Goal: Information Seeking & Learning: Learn about a topic

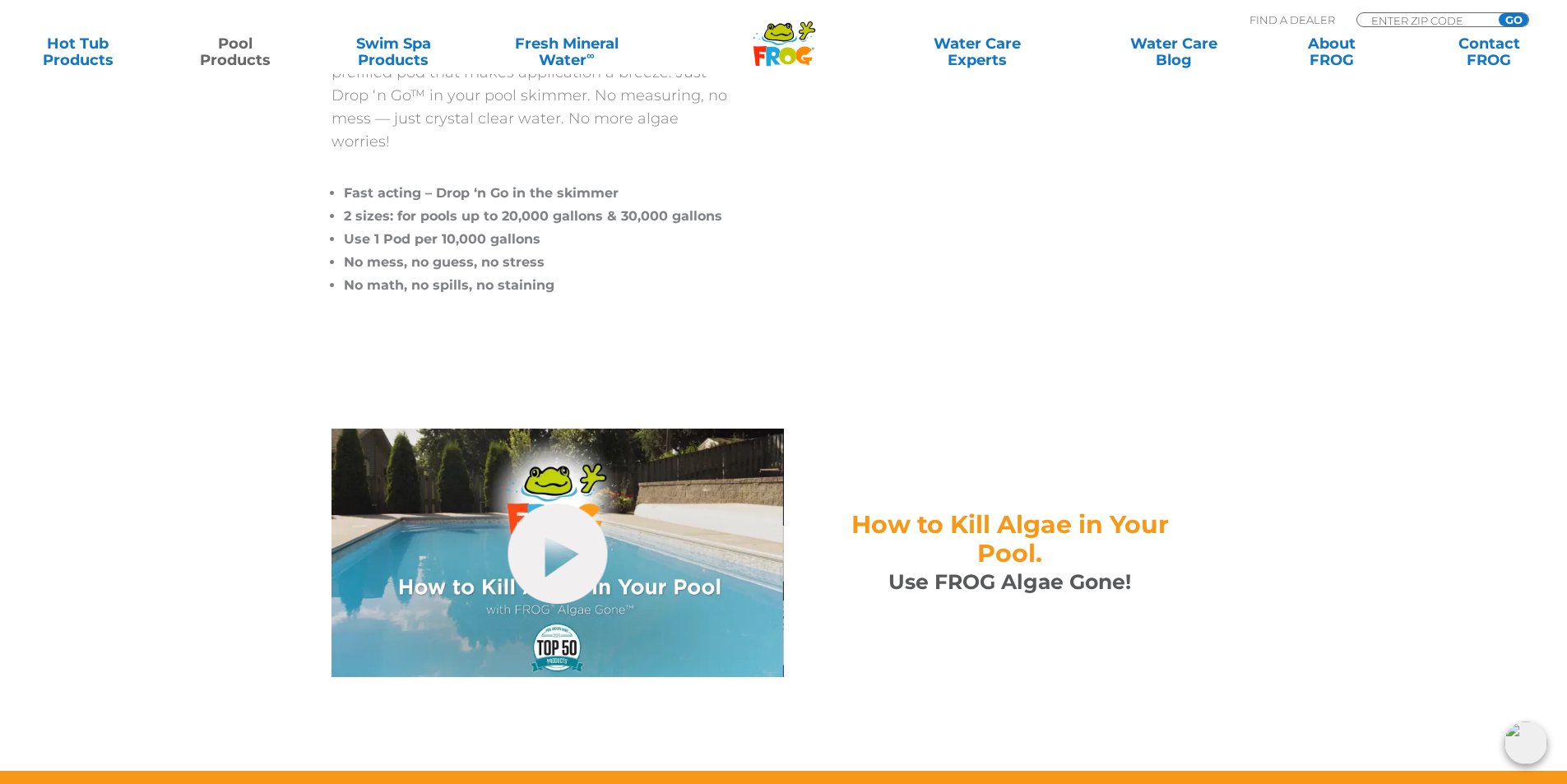
scroll to position [493, 0]
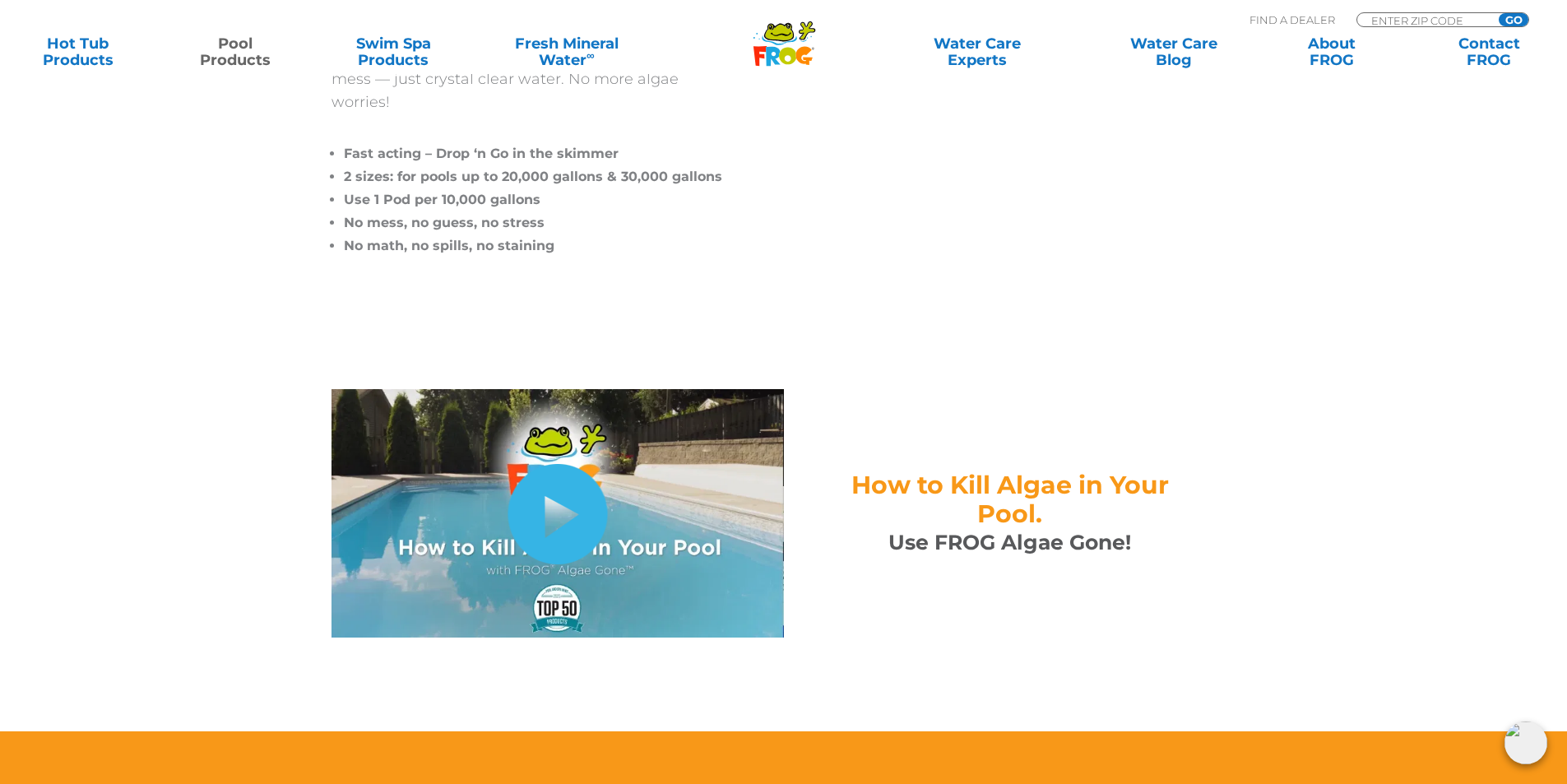
click at [548, 489] on link "hide-me" at bounding box center [558, 514] width 100 height 100
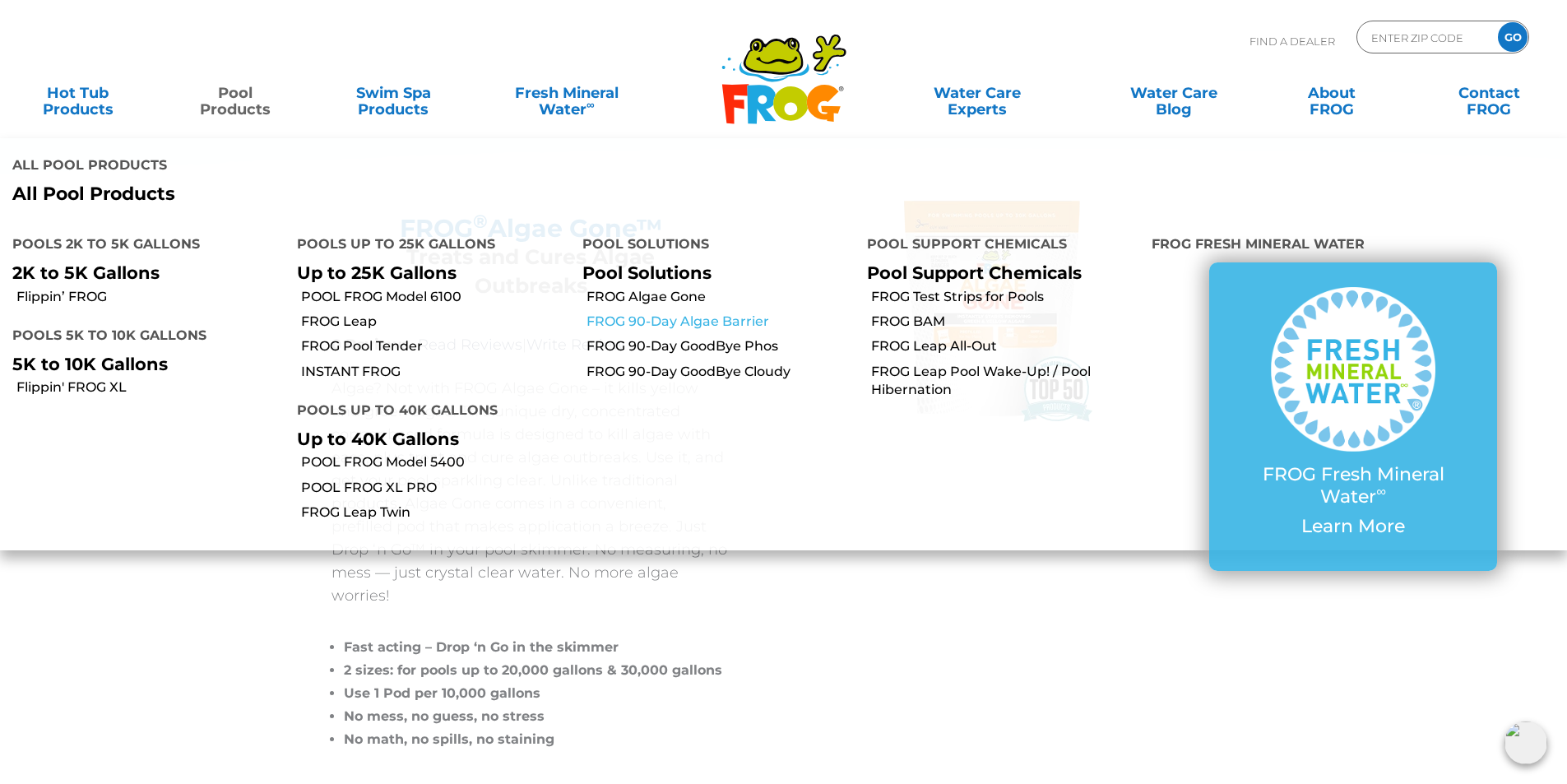
click at [599, 313] on link "FROG 90-Day Algae Barrier" at bounding box center [720, 321] width 268 height 18
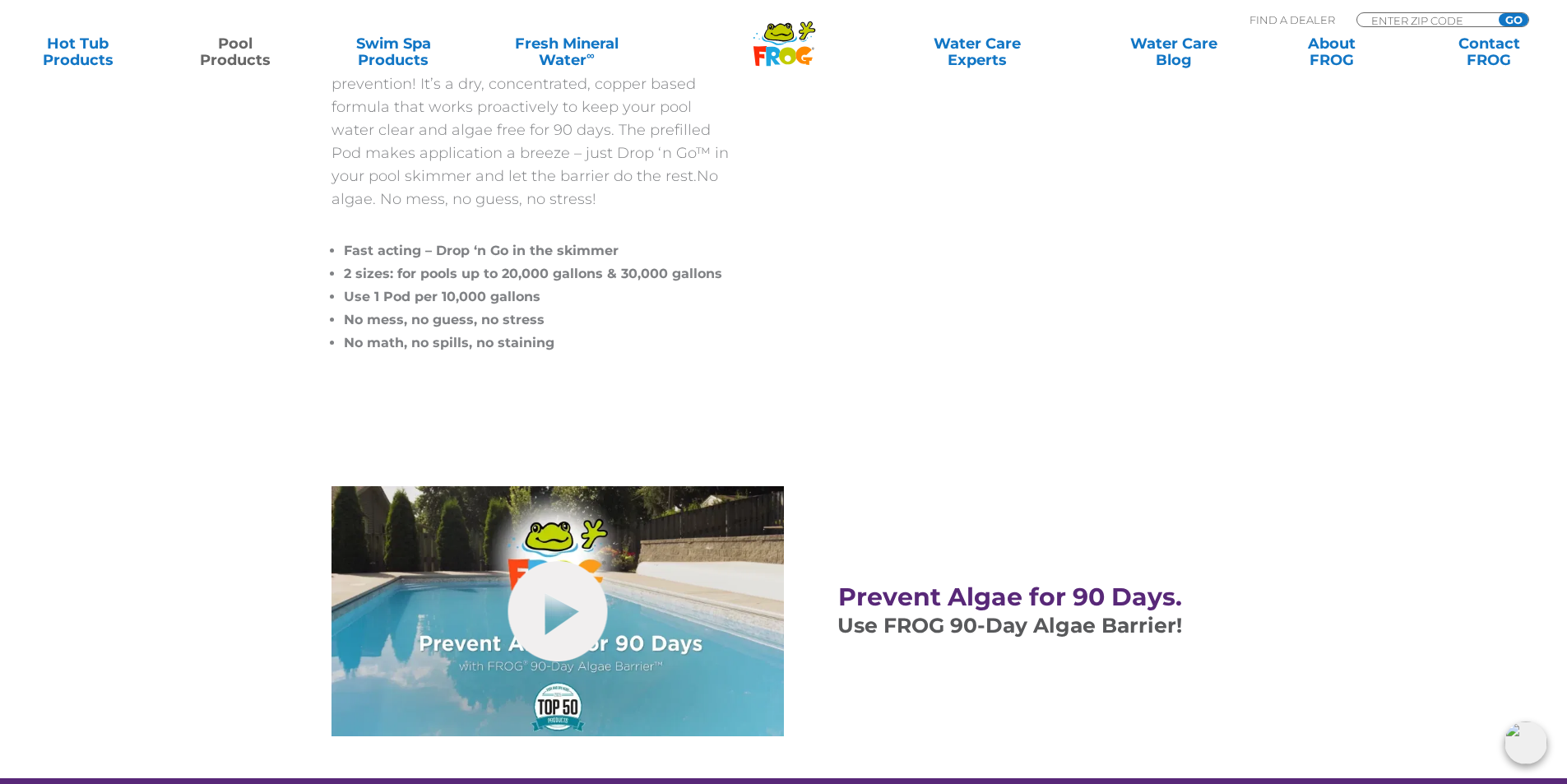
scroll to position [411, 0]
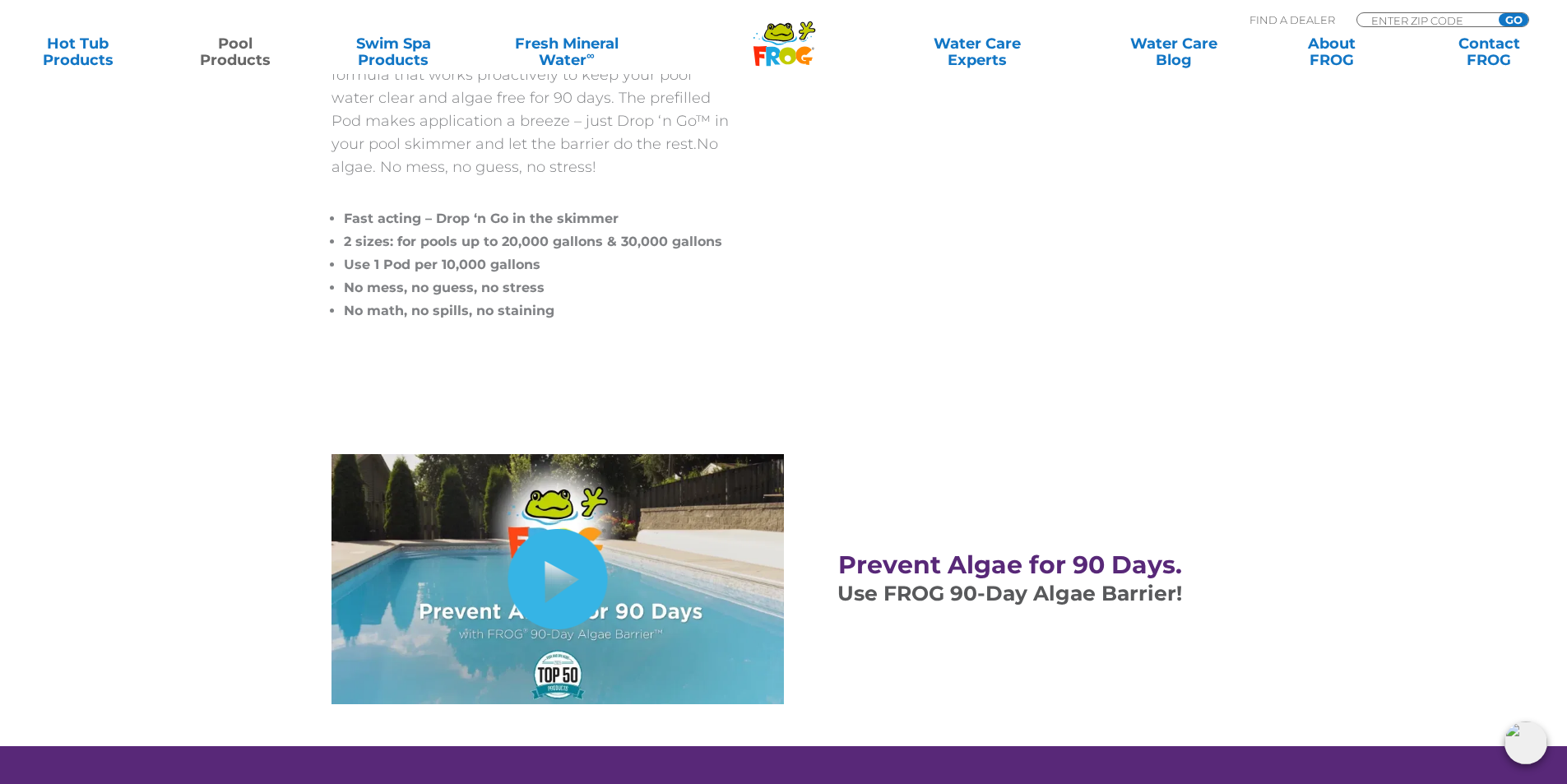
click at [580, 569] on link "hide-me" at bounding box center [558, 578] width 100 height 100
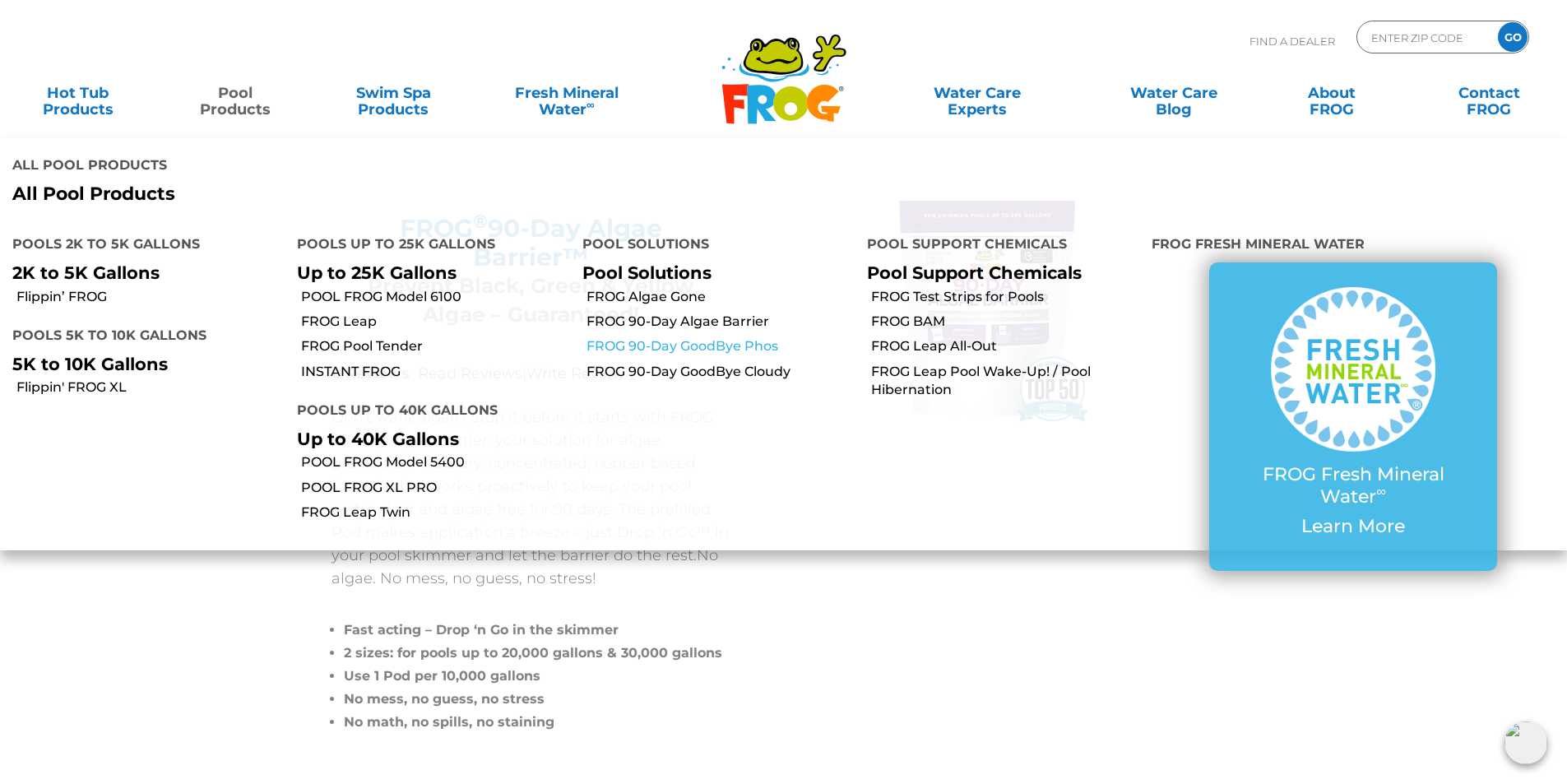
click at [694, 337] on link "FROG 90-Day GoodBye Phos" at bounding box center [720, 346] width 268 height 18
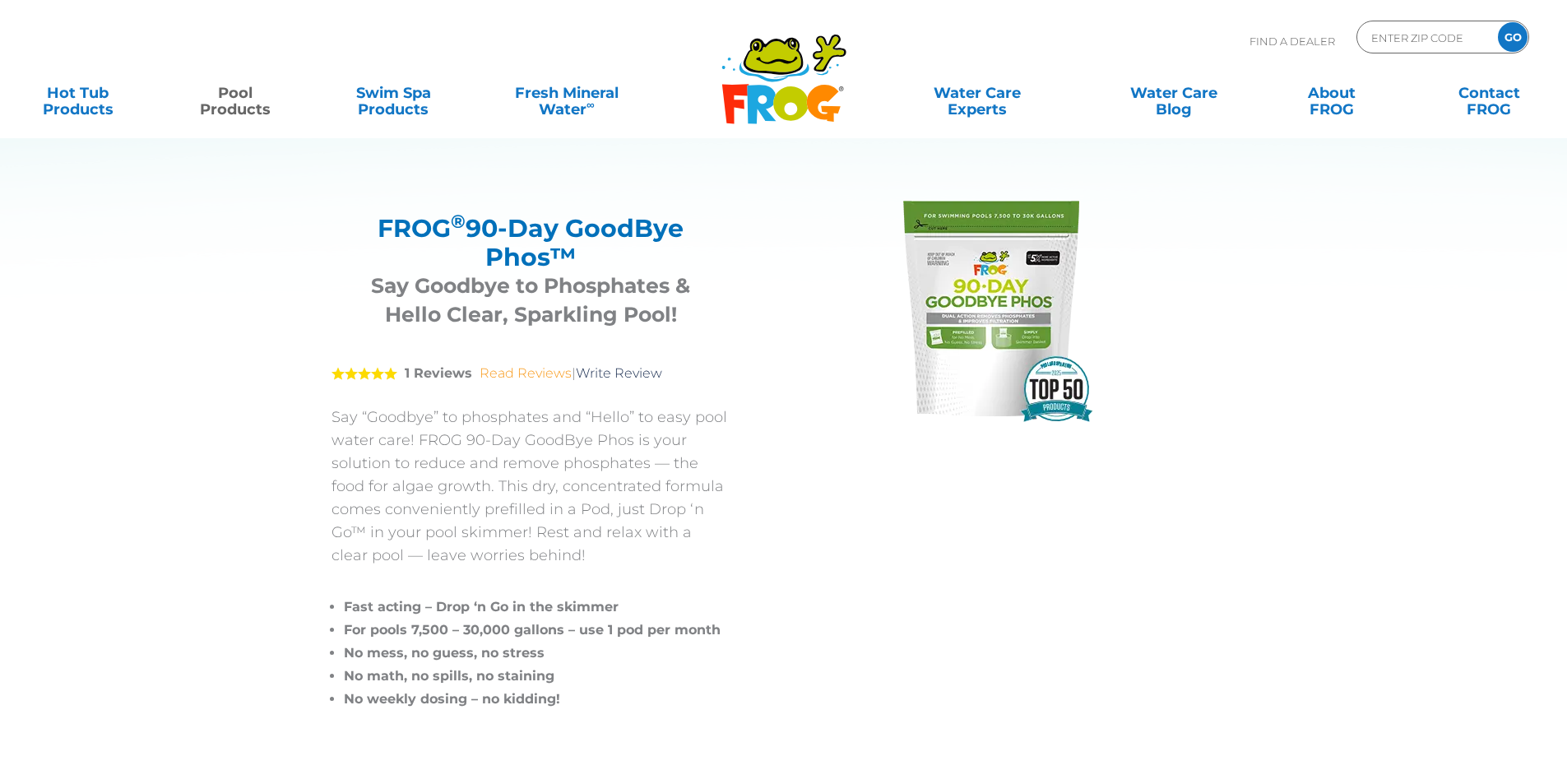
click at [520, 373] on link "Read Reviews" at bounding box center [526, 372] width 92 height 16
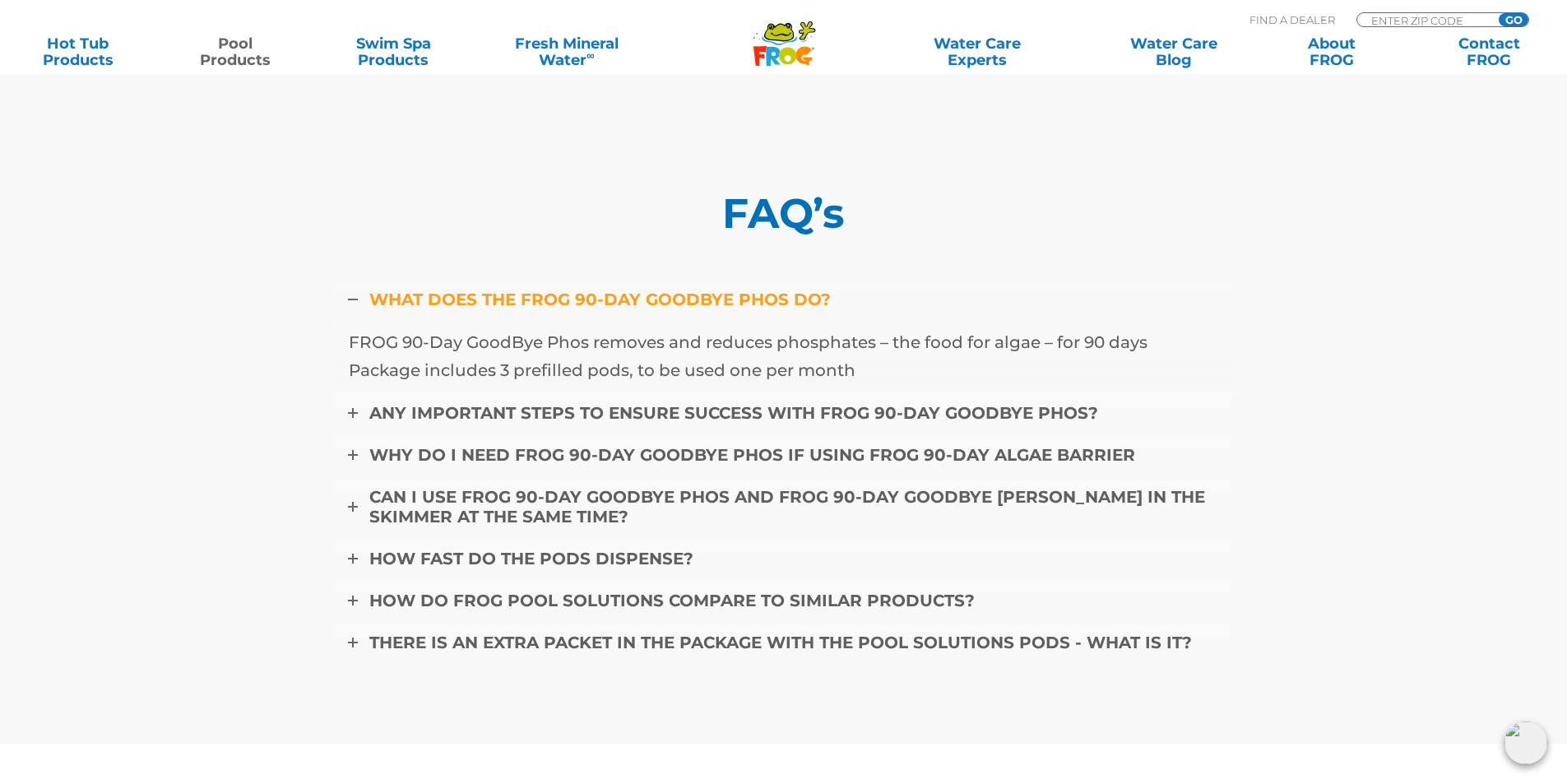
scroll to position [6883, 0]
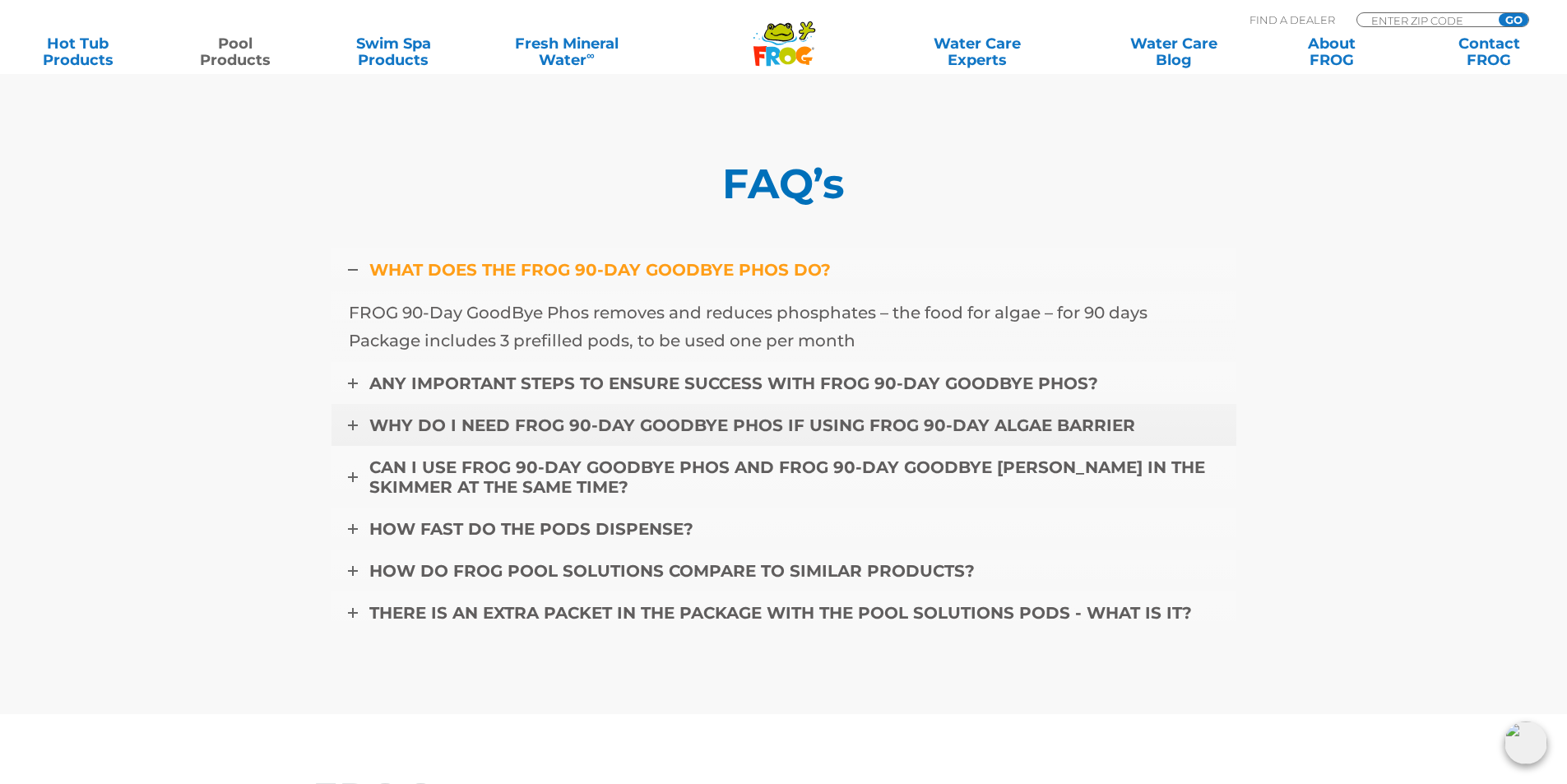
click at [503, 416] on span "WHY DO I NEED FROG 90-DAY GOODBYE PHOS IF USING FROG 90-DAY ALGAE BARRIER" at bounding box center [752, 425] width 766 height 20
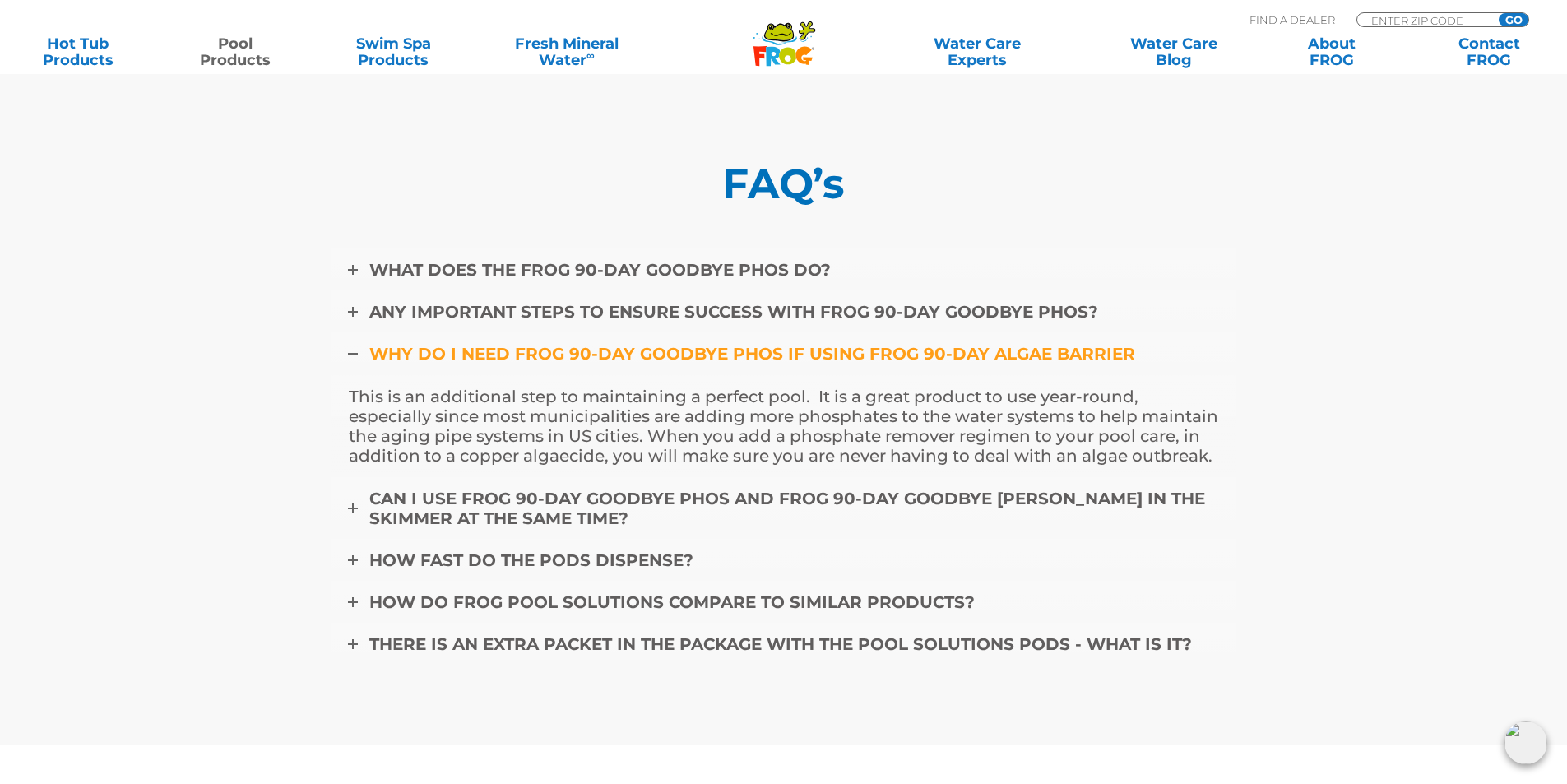
click at [512, 350] on span "WHY DO I NEED FROG 90-DAY GOODBYE PHOS IF USING FROG 90-DAY ALGAE BARRIER" at bounding box center [752, 354] width 766 height 20
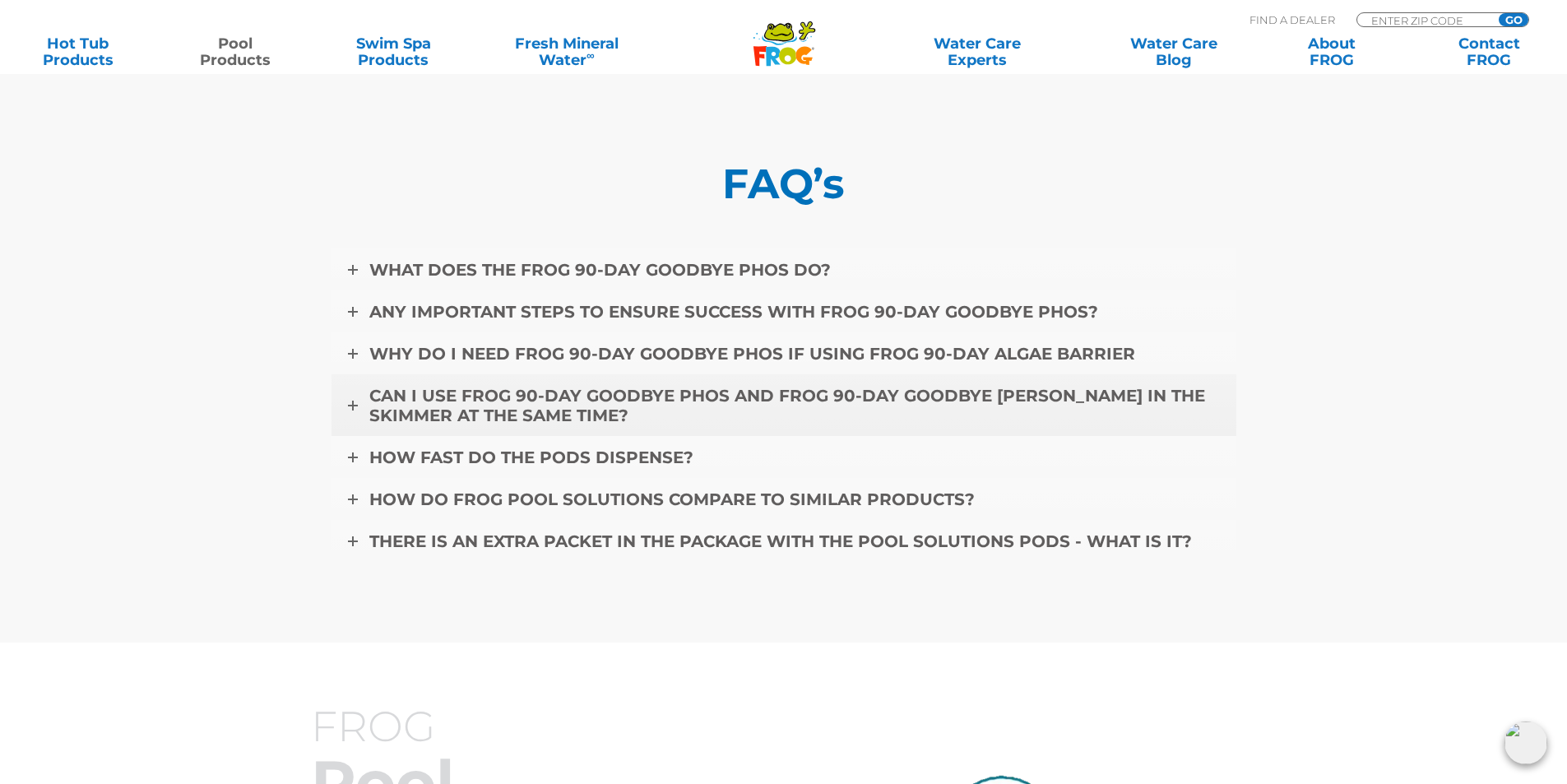
click at [517, 397] on span "CAN I USE FROG 90-DAY GOODBYE PHOS AND FROG 90-DAY GOODBYE CLOUDY IN THE SKIMME…" at bounding box center [787, 405] width 835 height 39
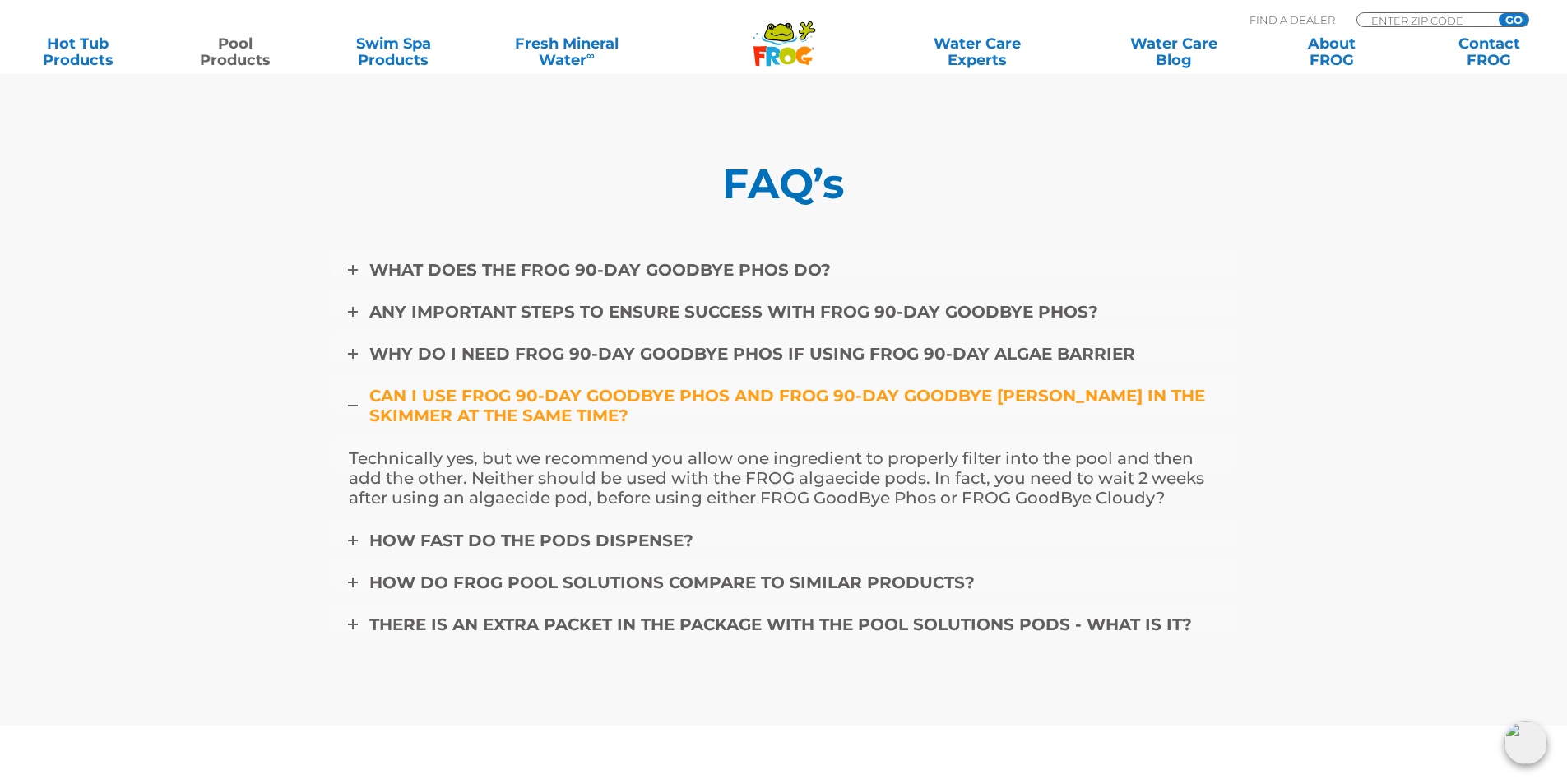
click at [517, 397] on span "CAN I USE FROG 90-DAY GOODBYE PHOS AND FROG 90-DAY GOODBYE CLOUDY IN THE SKIMME…" at bounding box center [787, 405] width 835 height 39
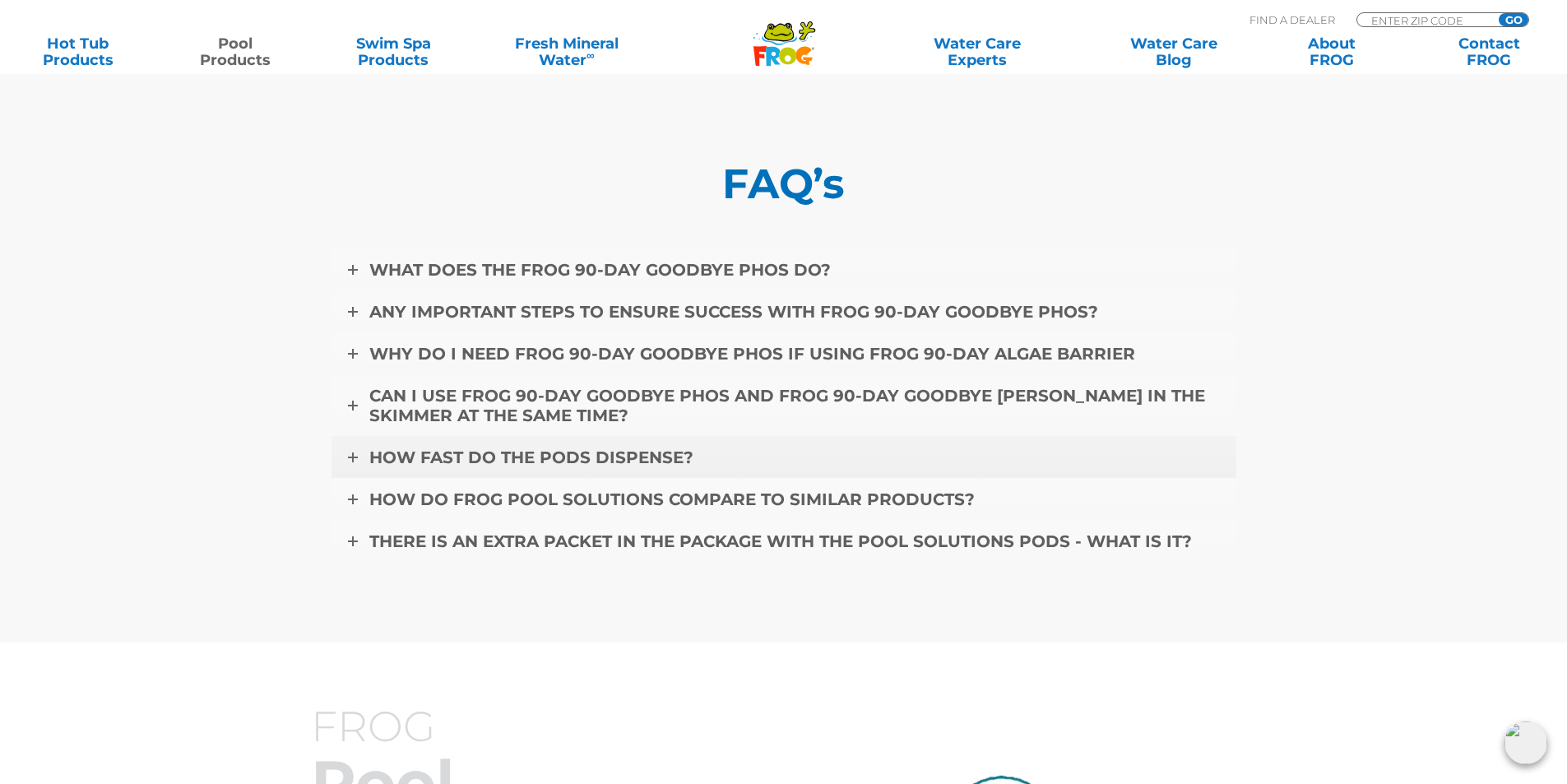
click at [497, 446] on link "HOW FAST DO THE PODS DISPENSE?" at bounding box center [784, 458] width 905 height 43
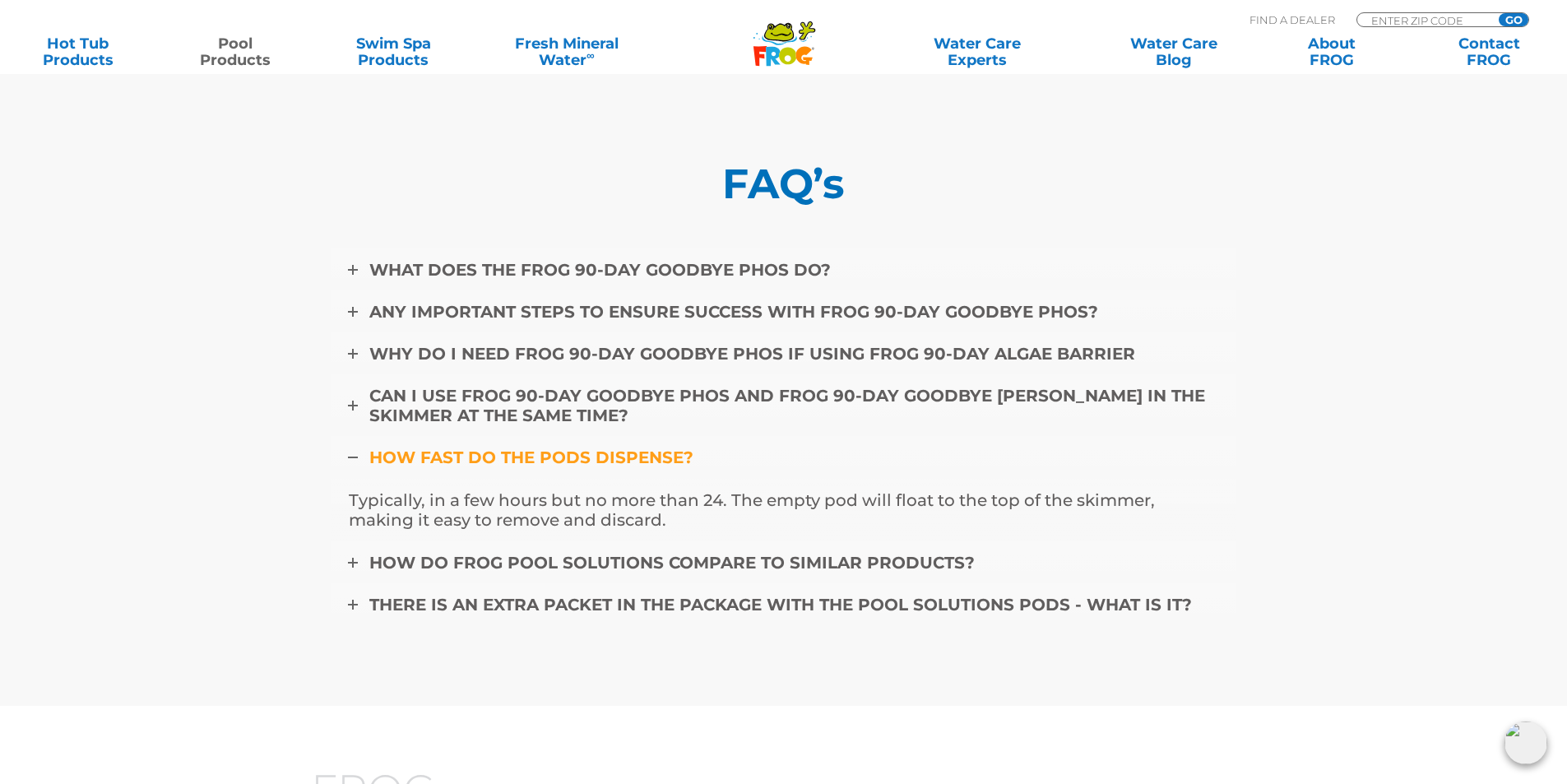
click at [494, 452] on span "HOW FAST DO THE PODS DISPENSE?" at bounding box center [531, 457] width 325 height 20
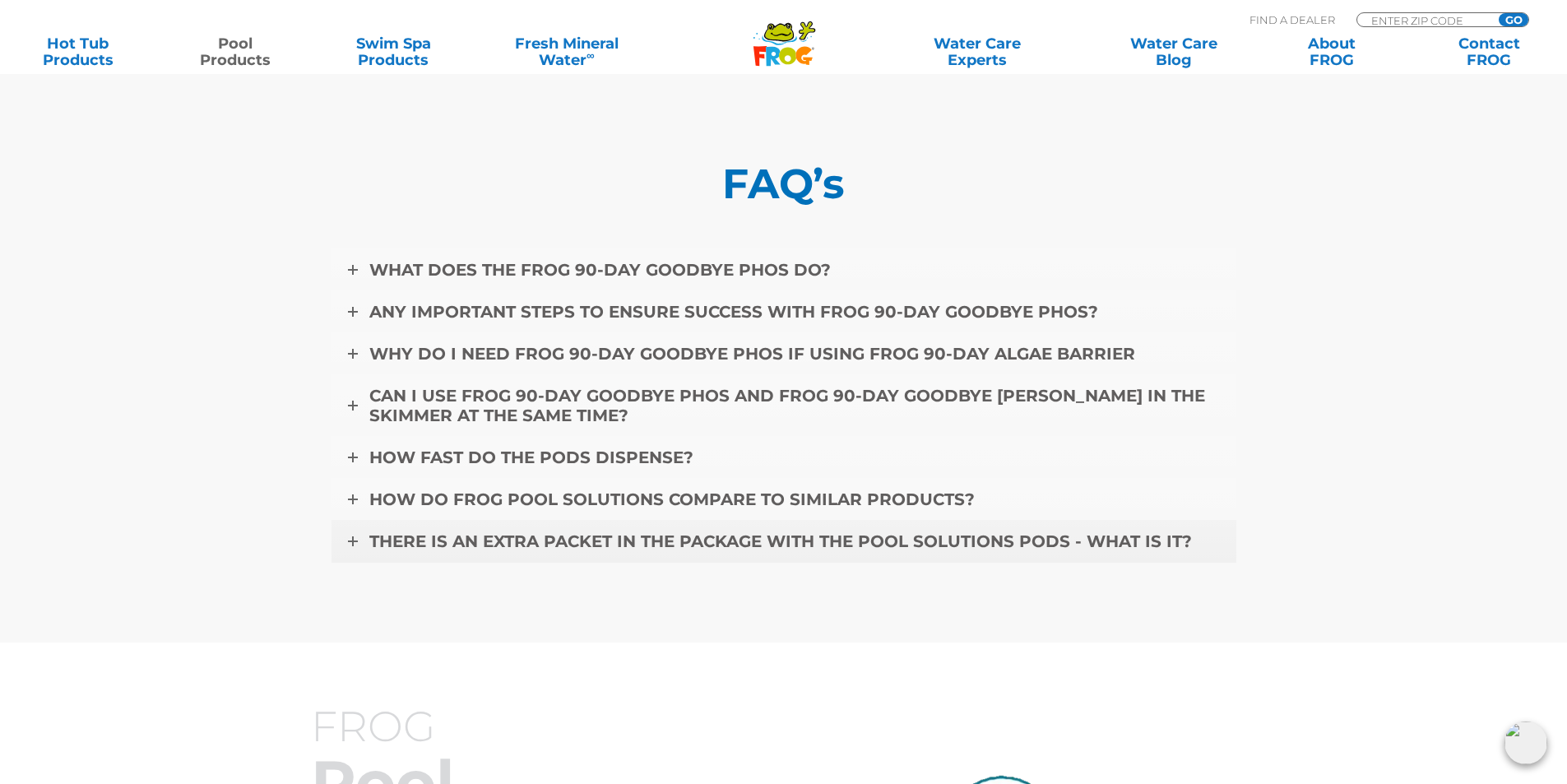
click at [578, 544] on span "THERE IS AN EXTRA PACKET IN THE PACKAGE WITH THE POOL SOLUTIONS PODS - WHAT IS …" at bounding box center [781, 541] width 823 height 20
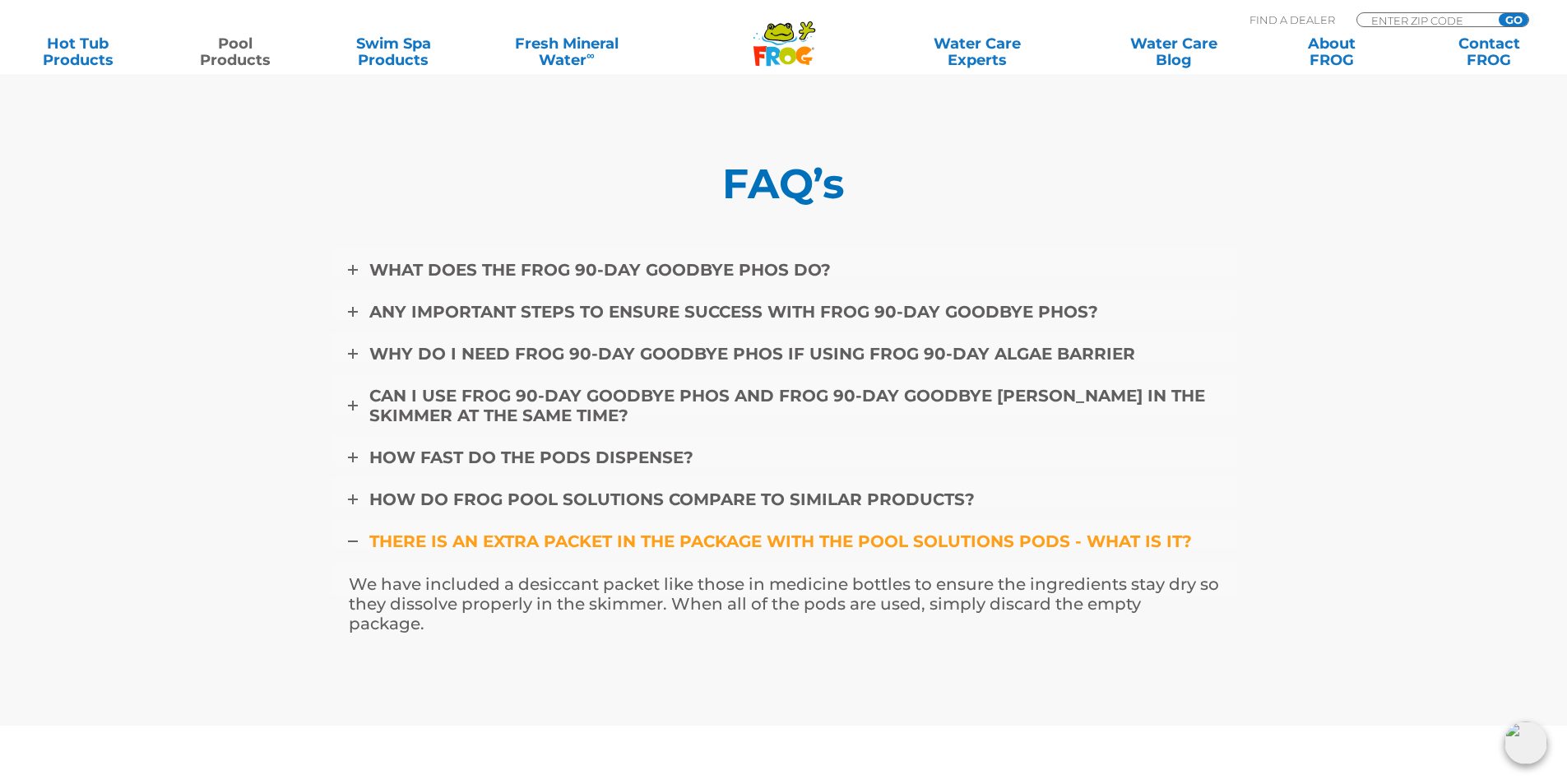
click at [604, 534] on span "THERE IS AN EXTRA PACKET IN THE PACKAGE WITH THE POOL SOLUTIONS PODS - WHAT IS …" at bounding box center [781, 541] width 823 height 20
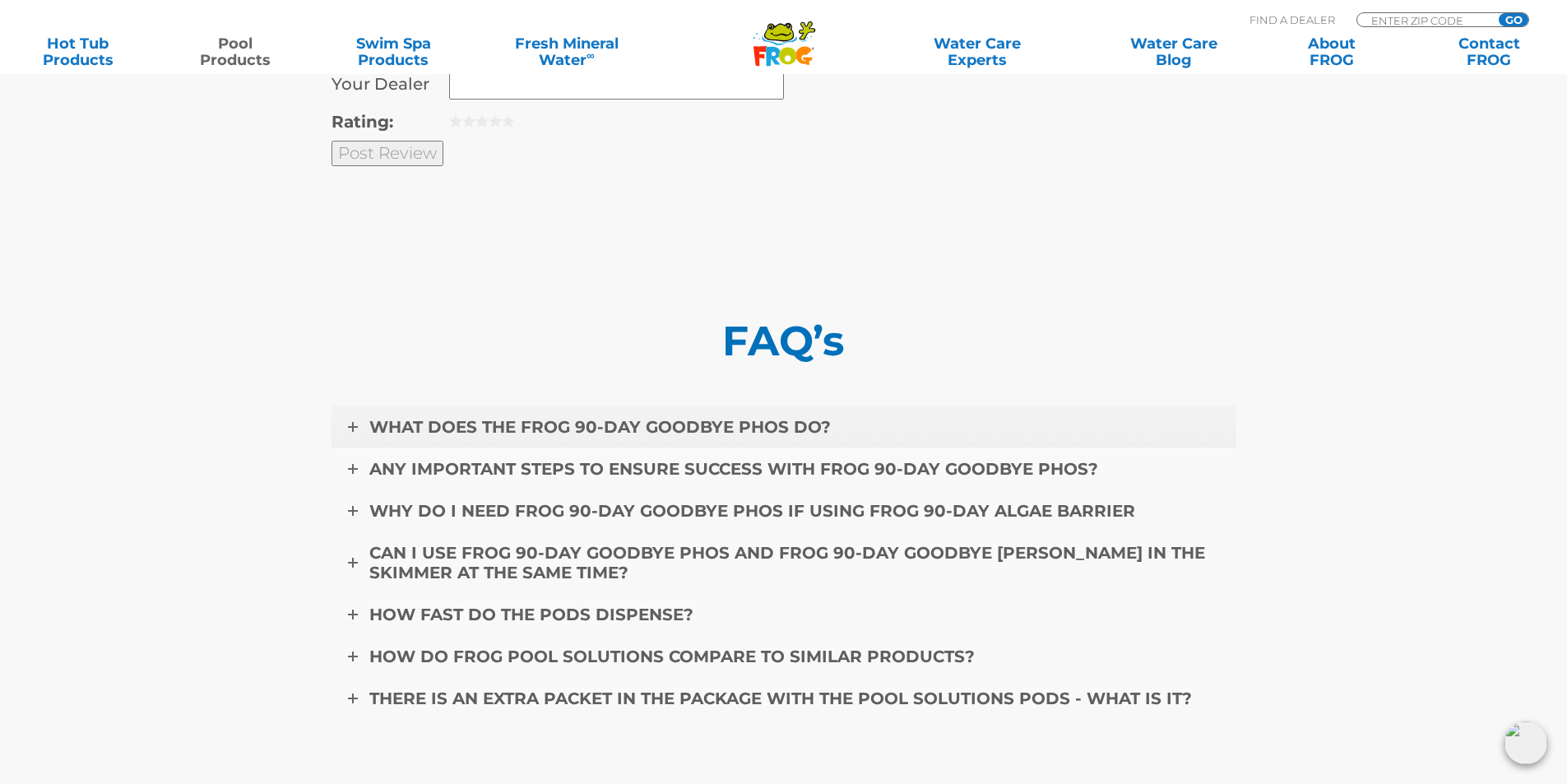
scroll to position [6718, 0]
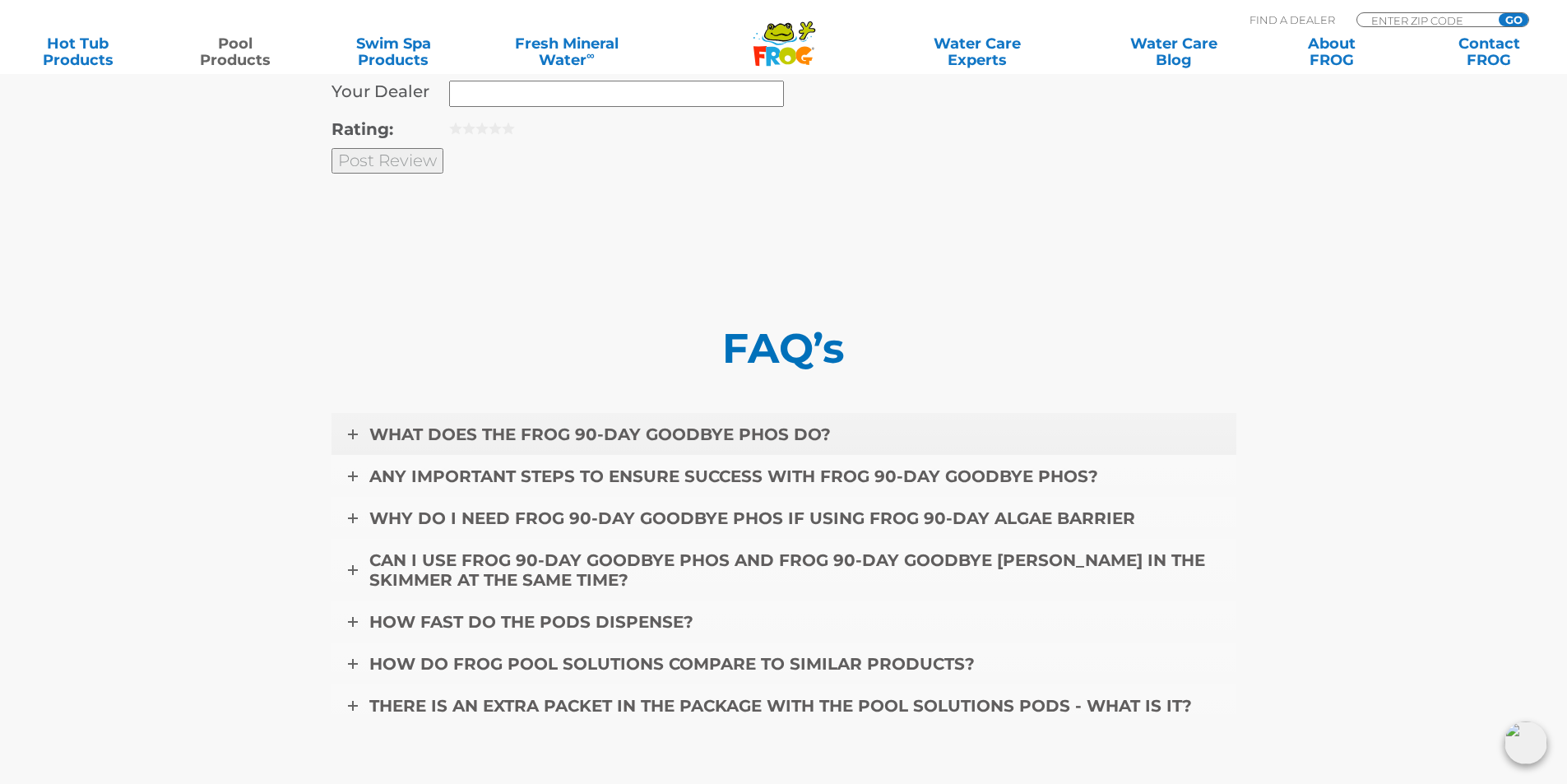
click at [652, 431] on span "WHAT DOES THE FROG 90-DAY GOODBYE PHOS DO?" at bounding box center [600, 434] width 462 height 20
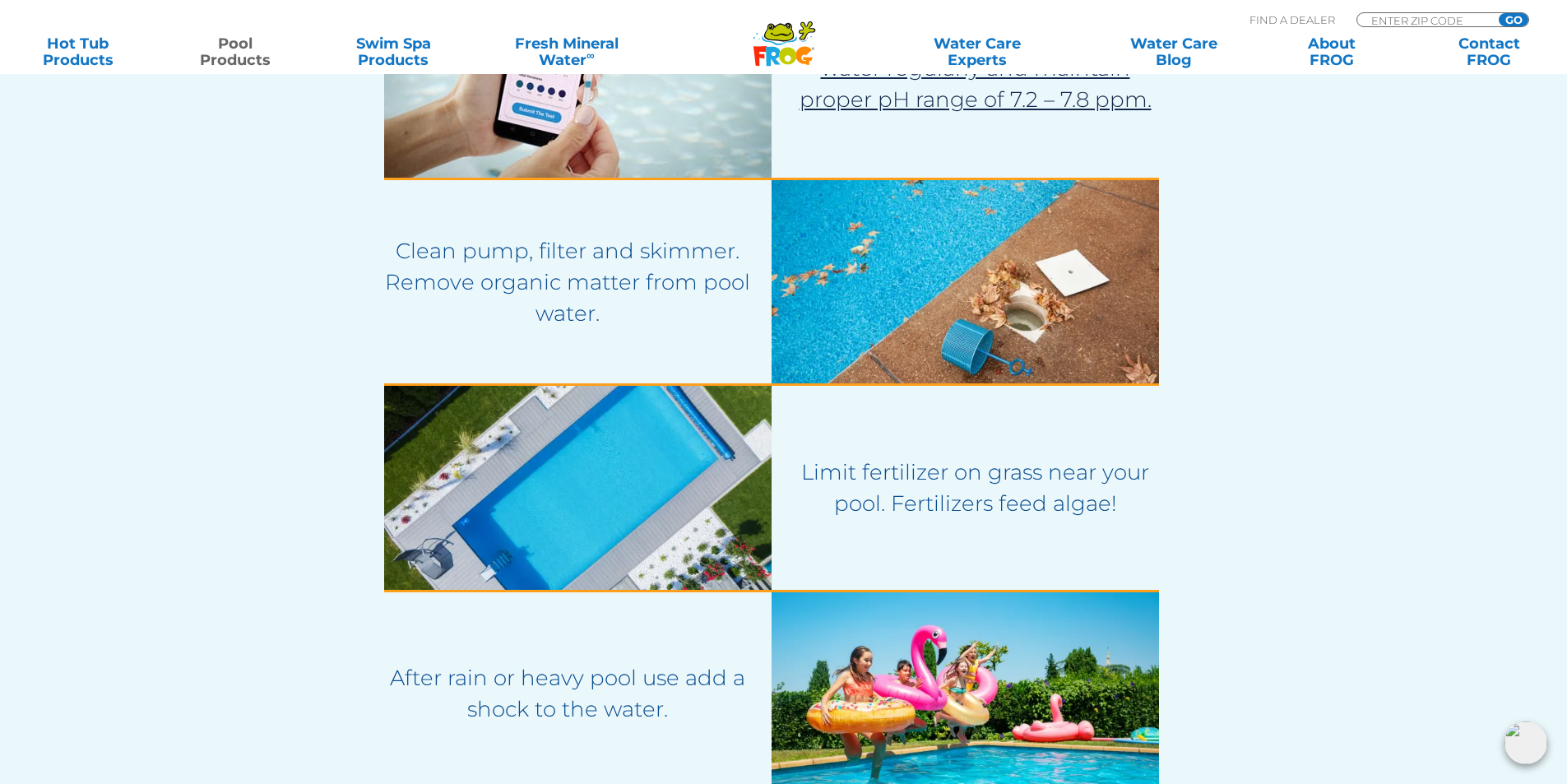
scroll to position [2689, 0]
